Goal: Task Accomplishment & Management: Use online tool/utility

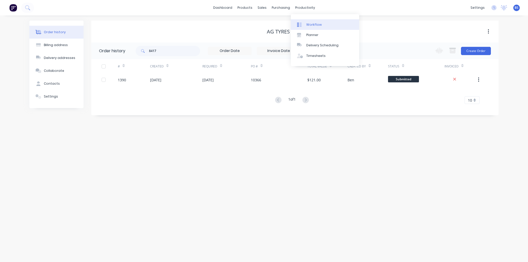
click at [319, 24] on div "Workflow" at bounding box center [313, 24] width 15 height 5
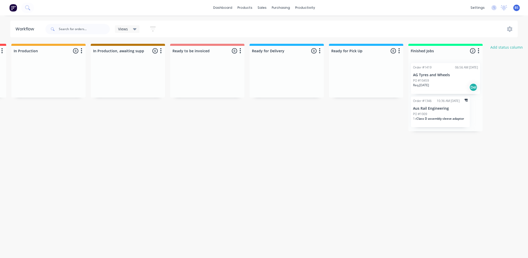
scroll to position [0, 250]
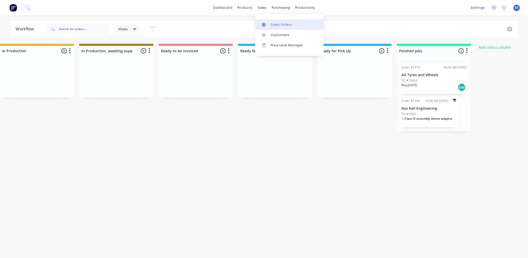
click at [281, 23] on div "Sales Orders" at bounding box center [281, 24] width 21 height 5
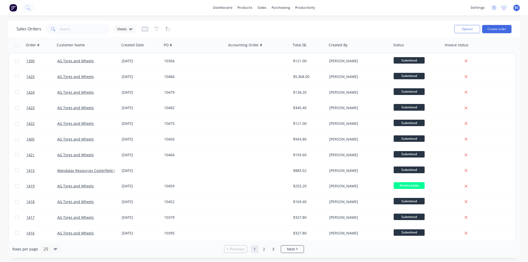
click at [56, 28] on span at bounding box center [52, 29] width 14 height 10
click at [63, 28] on input "text" at bounding box center [85, 29] width 50 height 10
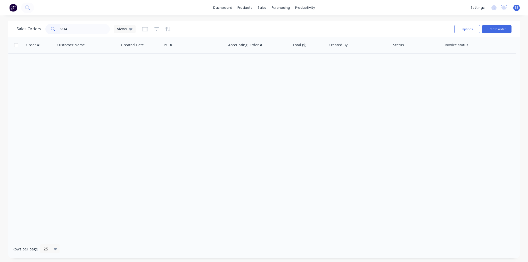
drag, startPoint x: 78, startPoint y: 34, endPoint x: 76, endPoint y: 31, distance: 4.3
click at [78, 34] on div "Sales Orders 8514 Views" at bounding box center [233, 29] width 434 height 13
drag, startPoint x: 73, startPoint y: 28, endPoint x: 28, endPoint y: 28, distance: 45.1
click at [28, 28] on div "Sales Orders 8514 Views" at bounding box center [75, 29] width 119 height 10
type input "10461"
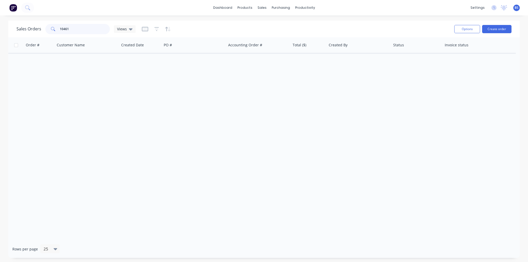
drag, startPoint x: 72, startPoint y: 30, endPoint x: 16, endPoint y: 30, distance: 56.4
click at [16, 30] on div "Sales Orders 10461 Views Options Create order" at bounding box center [263, 29] width 511 height 17
click at [130, 146] on div "Order # Customer Name Created Date PO # Accounting Order # Total ($) Created By…" at bounding box center [263, 138] width 511 height 203
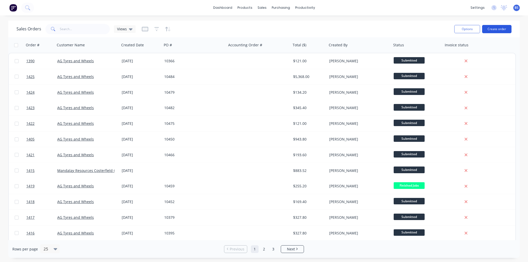
click at [504, 28] on button "Create order" at bounding box center [496, 29] width 29 height 8
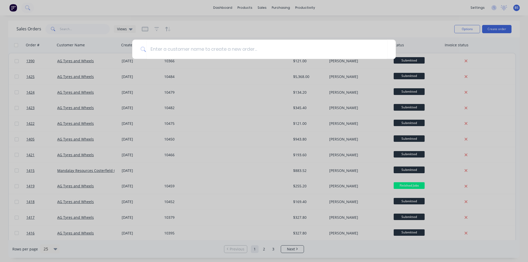
click at [248, 5] on div at bounding box center [264, 131] width 528 height 262
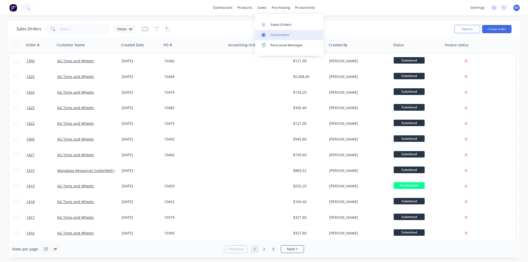
click at [269, 34] on div at bounding box center [265, 35] width 8 height 5
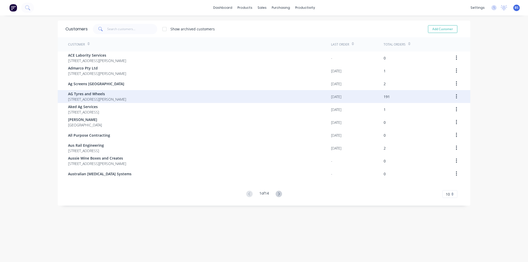
click at [126, 97] on span "[STREET_ADDRESS][PERSON_NAME]" at bounding box center [97, 99] width 58 height 5
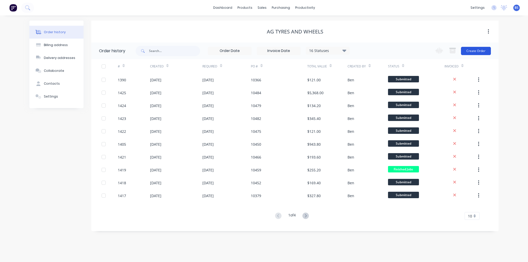
click at [480, 52] on button "Create Order" at bounding box center [476, 51] width 30 height 8
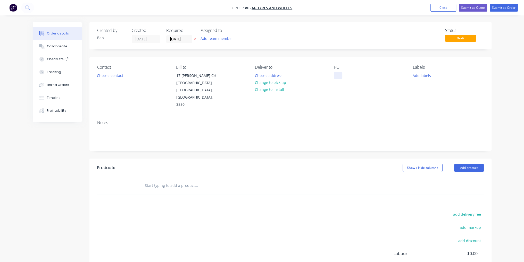
click at [337, 78] on div at bounding box center [338, 75] width 8 height 7
click at [313, 181] on div "Order details Collaborate Checklists 0/0 Tracking Linked Orders Timeline Profit…" at bounding box center [262, 174] width 469 height 304
click at [463, 164] on button "Add product" at bounding box center [469, 168] width 30 height 8
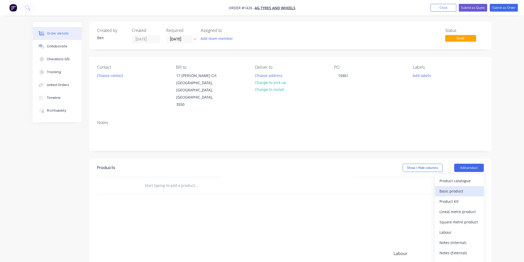
click at [461, 188] on div "Basic product" at bounding box center [459, 191] width 40 height 7
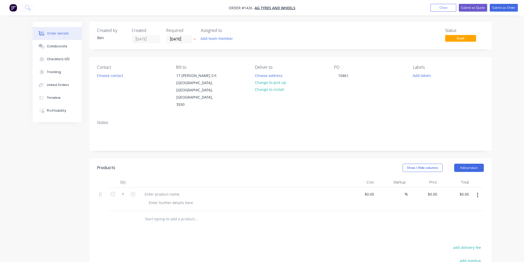
scroll to position [82, 0]
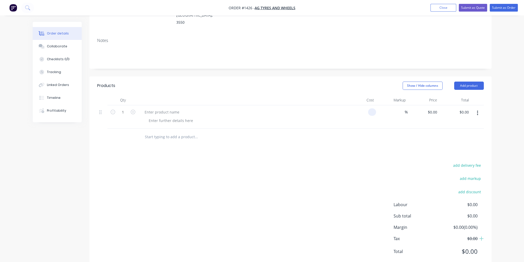
click at [365, 105] on div at bounding box center [361, 116] width 32 height 23
type input "$67.00"
click at [134, 110] on icon "button" at bounding box center [133, 112] width 5 height 5
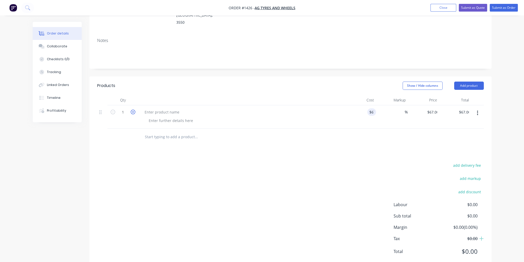
type input "2"
type input "$134.00"
click at [183, 117] on div at bounding box center [171, 120] width 53 height 7
paste div
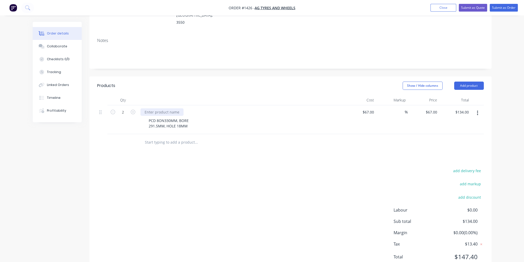
click at [177, 109] on div at bounding box center [161, 112] width 43 height 7
paste div
click at [143, 109] on div "8514 (28'')" at bounding box center [152, 112] width 25 height 7
click at [260, 168] on div "add delivery fee add markup add discount Labour $0.00 Sub total $134.00 Margin …" at bounding box center [290, 217] width 387 height 99
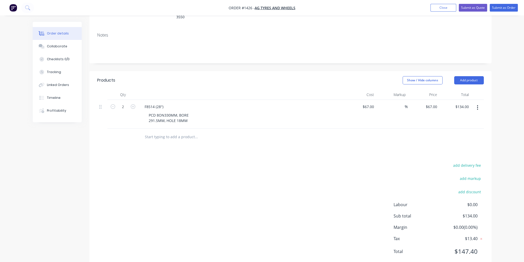
scroll to position [0, 0]
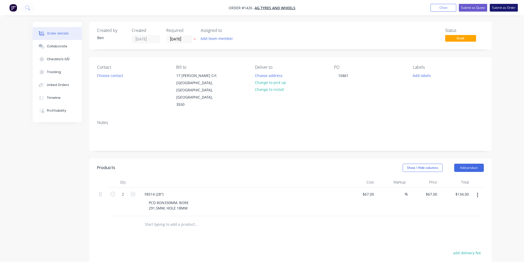
click at [511, 6] on button "Submit as Order" at bounding box center [504, 8] width 28 height 8
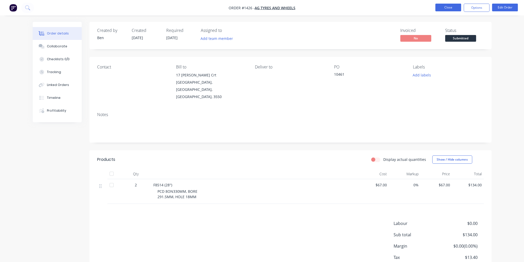
click at [449, 7] on button "Close" at bounding box center [448, 8] width 26 height 8
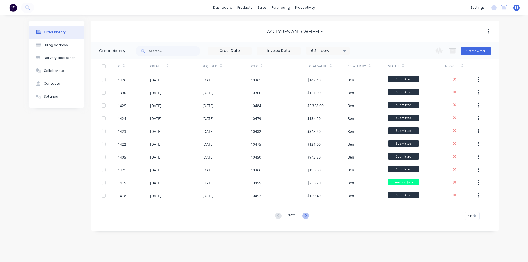
click at [306, 215] on icon at bounding box center [306, 215] width 2 height 3
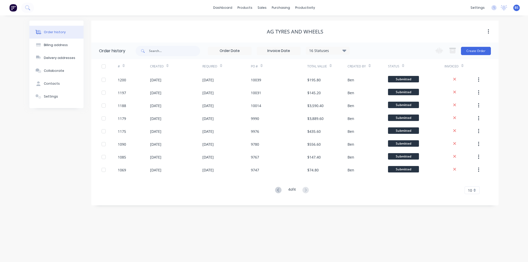
click at [278, 194] on button at bounding box center [278, 190] width 10 height 7
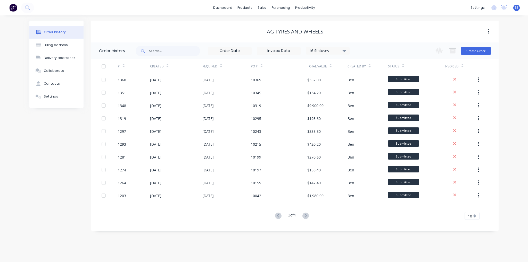
click at [278, 194] on div "10042" at bounding box center [279, 195] width 56 height 13
click at [474, 54] on button "Create Order" at bounding box center [476, 51] width 30 height 8
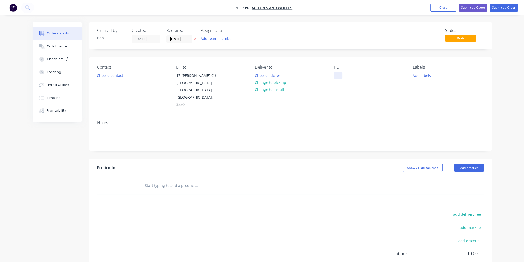
click at [341, 74] on div at bounding box center [338, 75] width 8 height 7
click at [461, 150] on div "Order details Collaborate Checklists 0/0 Tracking Linked Orders Timeline Profit…" at bounding box center [262, 174] width 469 height 304
click at [476, 164] on button "Add product" at bounding box center [469, 168] width 30 height 8
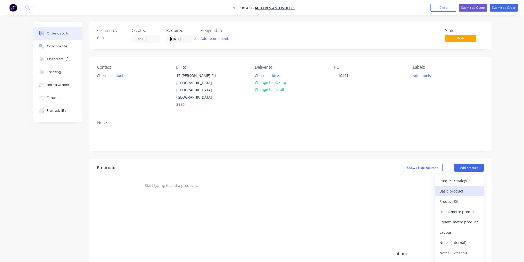
click at [469, 188] on div "Basic product" at bounding box center [459, 191] width 40 height 7
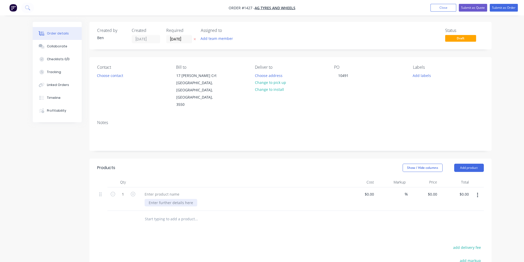
paste div
click at [162, 199] on div "PCD 10ON335MM, BORE 281.5MM, HOLES 22MM F8546 (32")" at bounding box center [170, 208] width 50 height 18
drag, startPoint x: 170, startPoint y: 199, endPoint x: 140, endPoint y: 199, distance: 29.6
click at [140, 199] on div "PCD 10ON335MM, BORE 281.5MM, HOLES 22MM F8546 (32")" at bounding box center [241, 205] width 206 height 34
copy div "F8546 (32")"
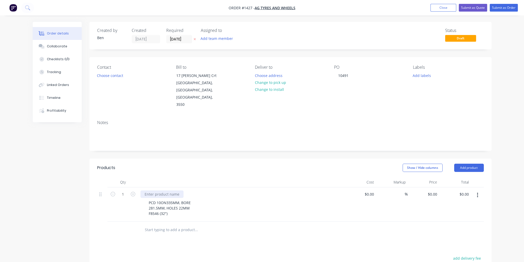
click at [169, 191] on div at bounding box center [161, 194] width 43 height 7
paste div
click at [378, 195] on div "%" at bounding box center [392, 205] width 32 height 34
click at [370, 191] on div at bounding box center [372, 194] width 8 height 7
type input "$67.00"
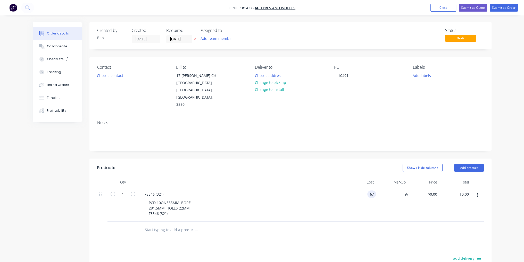
type input "$67.00"
click at [125, 195] on div "1" at bounding box center [122, 205] width 31 height 34
click at [131, 190] on form "1" at bounding box center [123, 194] width 27 height 8
click at [132, 192] on icon "button" at bounding box center [133, 194] width 5 height 5
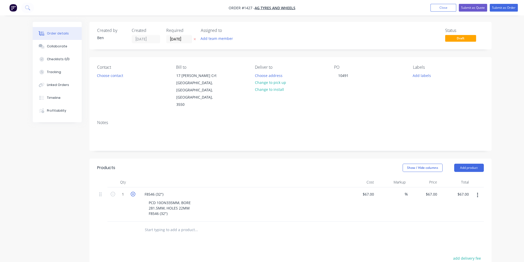
type input "2"
type input "$134.00"
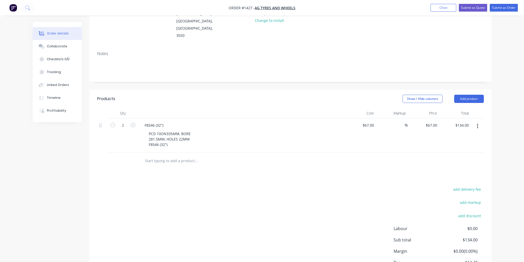
scroll to position [93, 0]
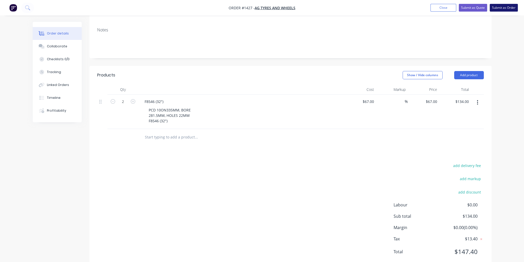
click at [507, 5] on button "Submit as Order" at bounding box center [504, 8] width 28 height 8
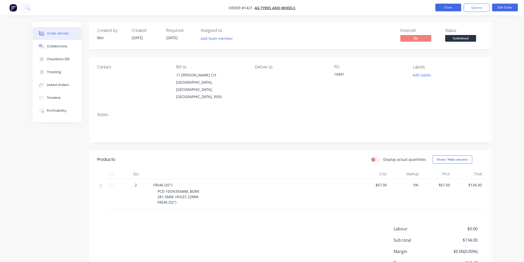
click at [454, 9] on button "Close" at bounding box center [448, 8] width 26 height 8
